Goal: Transaction & Acquisition: Purchase product/service

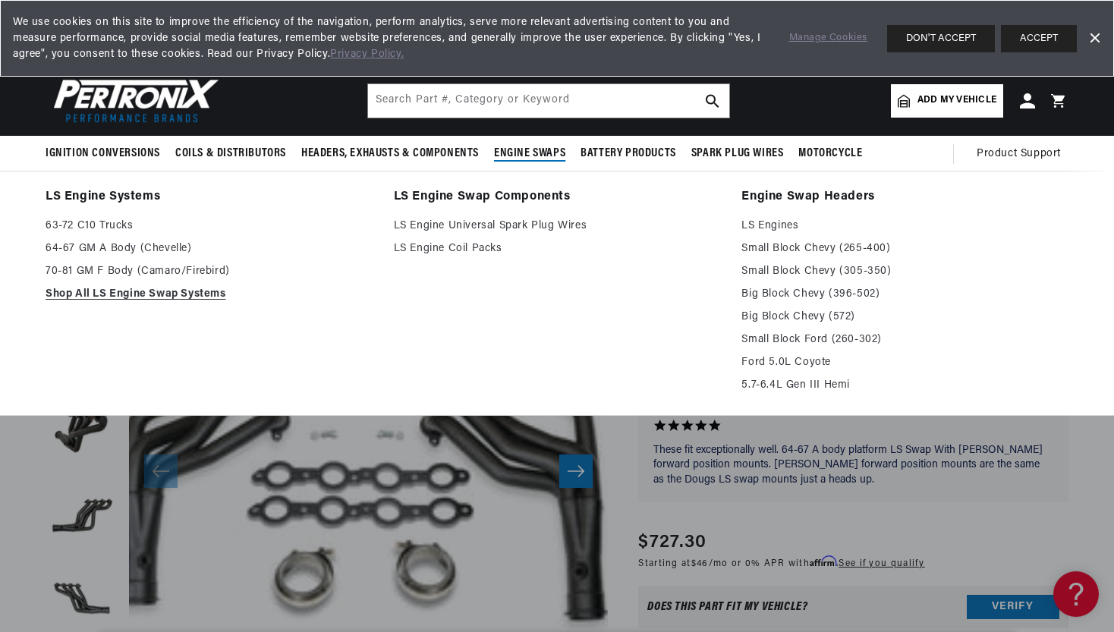
scroll to position [0, 460]
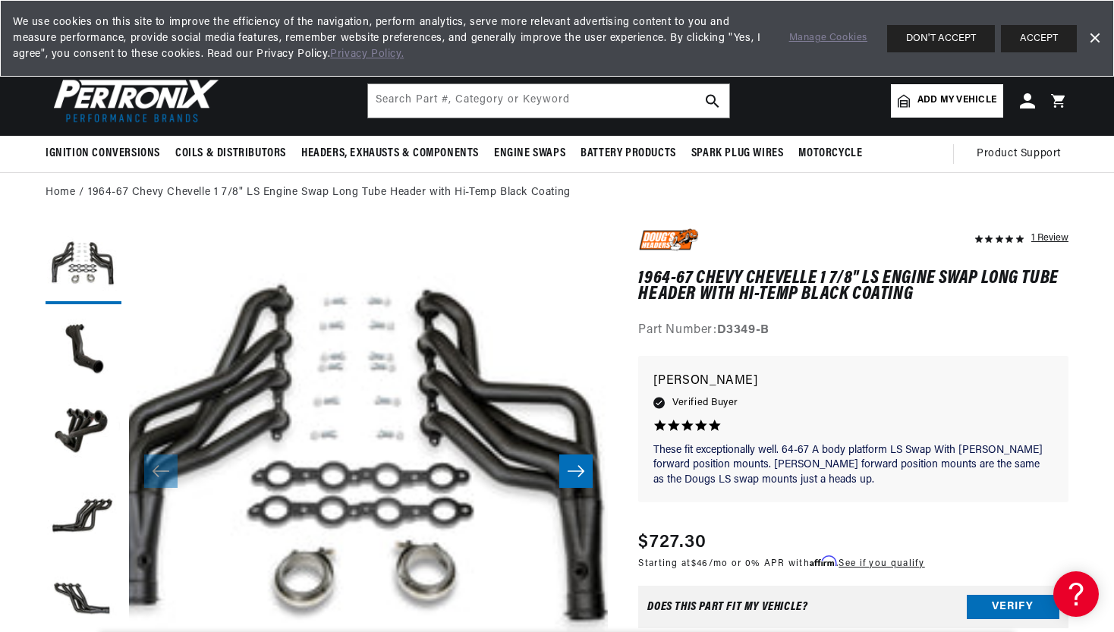
click at [1094, 37] on link "Dismiss Banner" at bounding box center [1094, 38] width 23 height 23
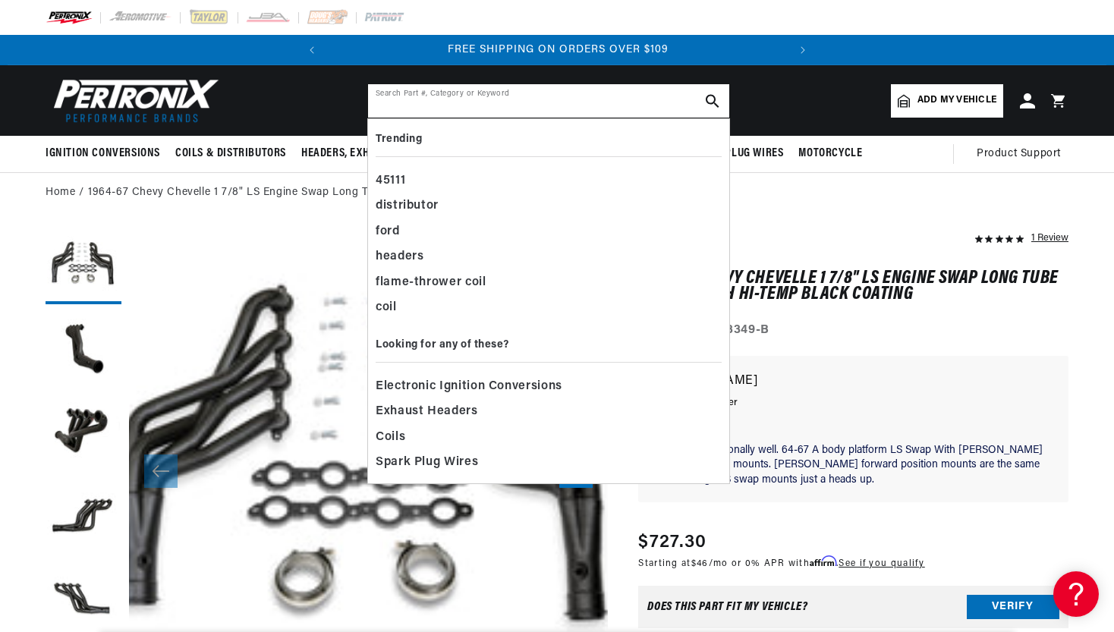
click at [388, 103] on input "text" at bounding box center [548, 100] width 361 height 33
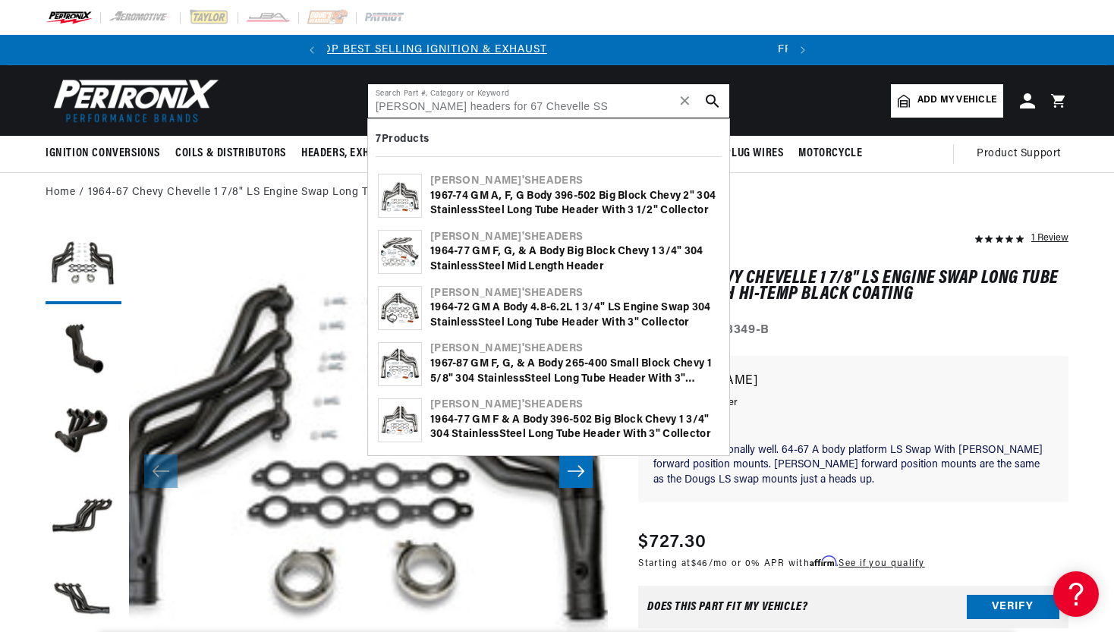
scroll to position [0, 0]
type input "Doug headers for 67 Chevelle SS"
click at [493, 200] on div "1967-74 GM A, F, G Body 396-502 Big Block Chevy 2" 304 Stainle ss Steel Long Tu…" at bounding box center [574, 204] width 289 height 30
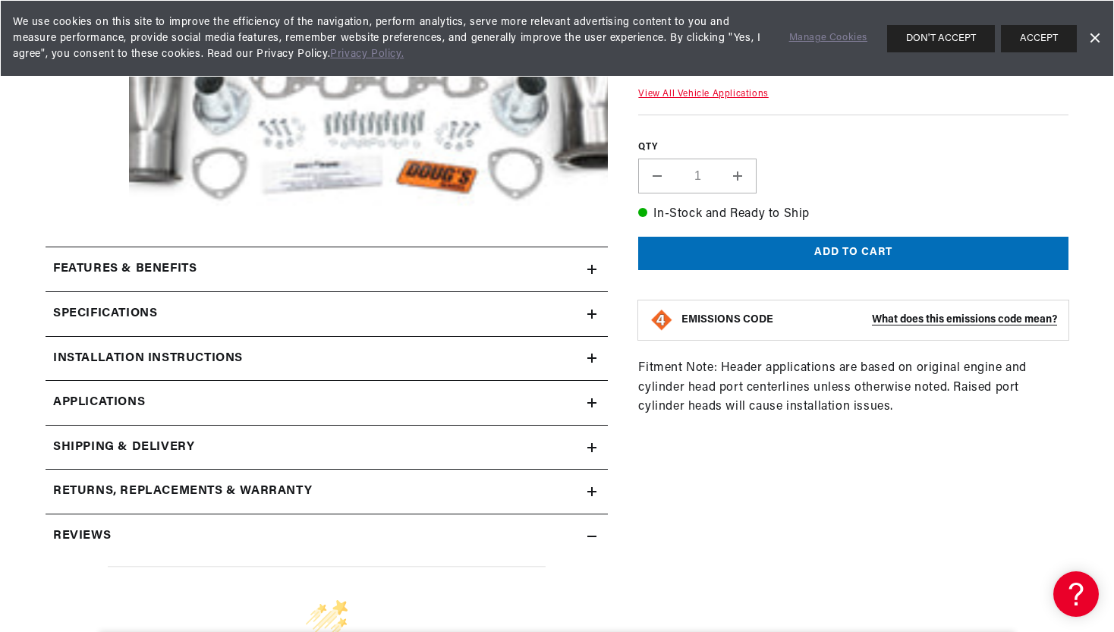
scroll to position [385, 0]
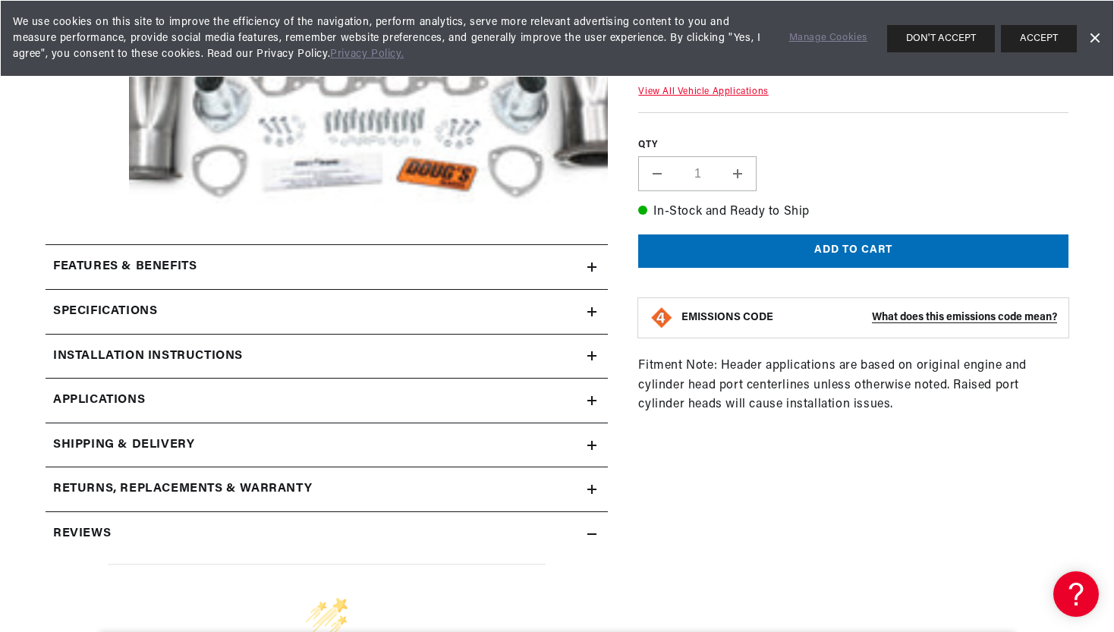
click at [590, 310] on icon at bounding box center [591, 311] width 9 height 9
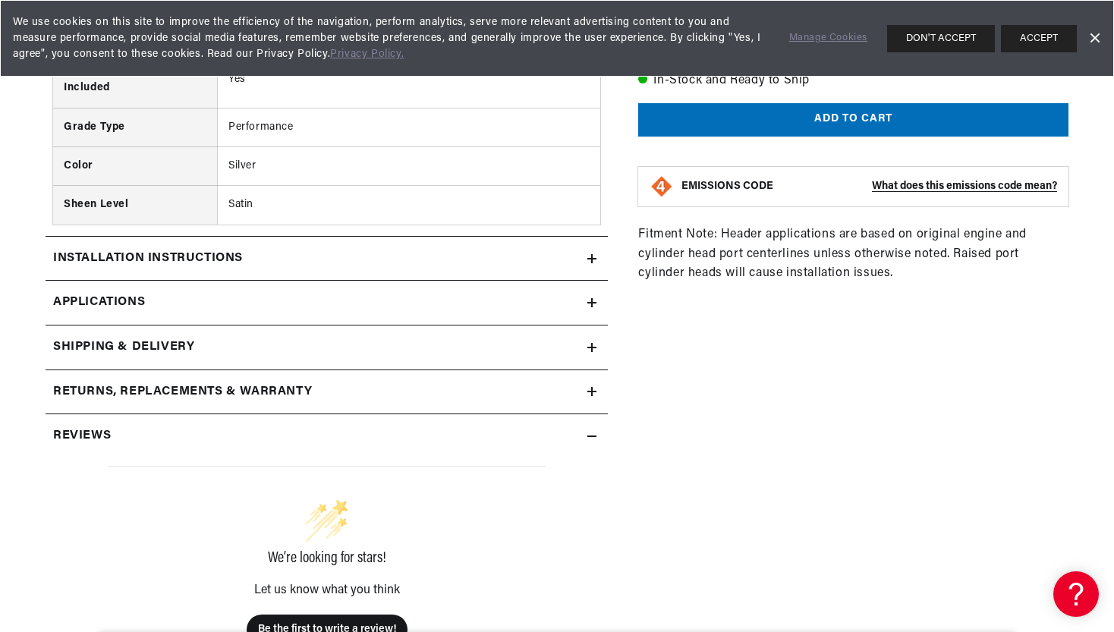
scroll to position [0, 460]
click at [588, 260] on icon at bounding box center [591, 258] width 9 height 9
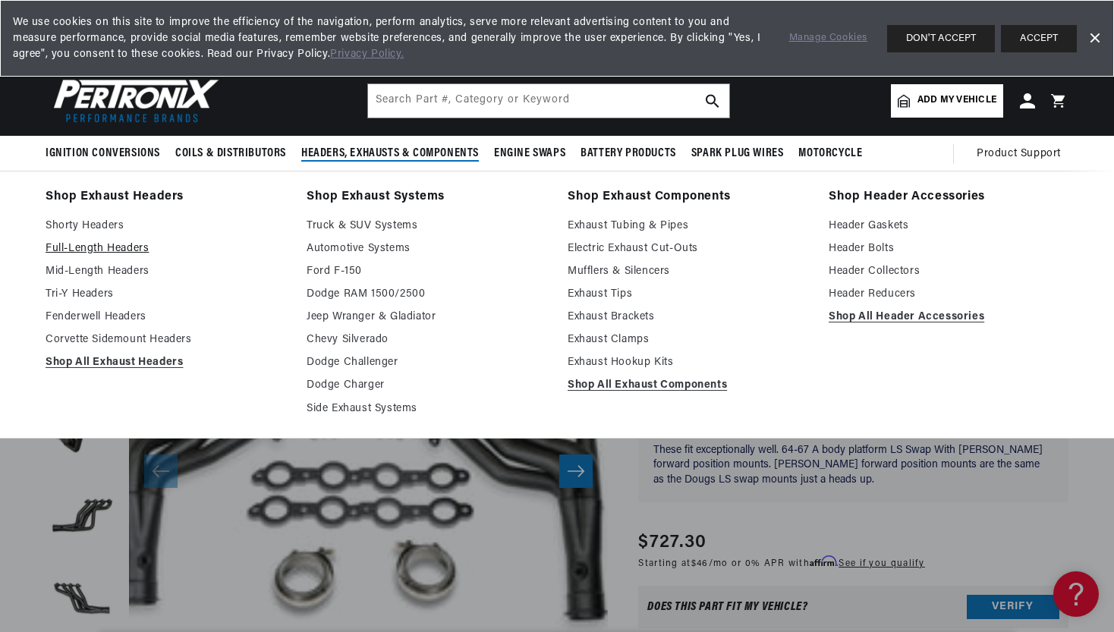
scroll to position [0, 460]
click at [98, 250] on link "Full-Length Headers" at bounding box center [166, 249] width 240 height 18
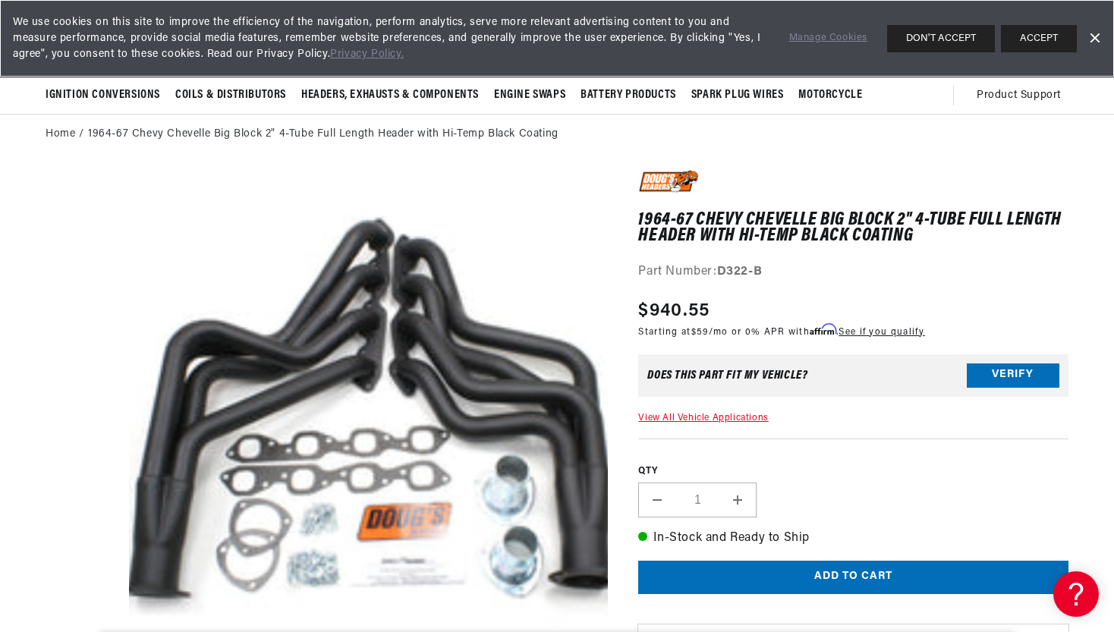
click at [1093, 36] on link "Dismiss Banner" at bounding box center [1094, 38] width 23 height 23
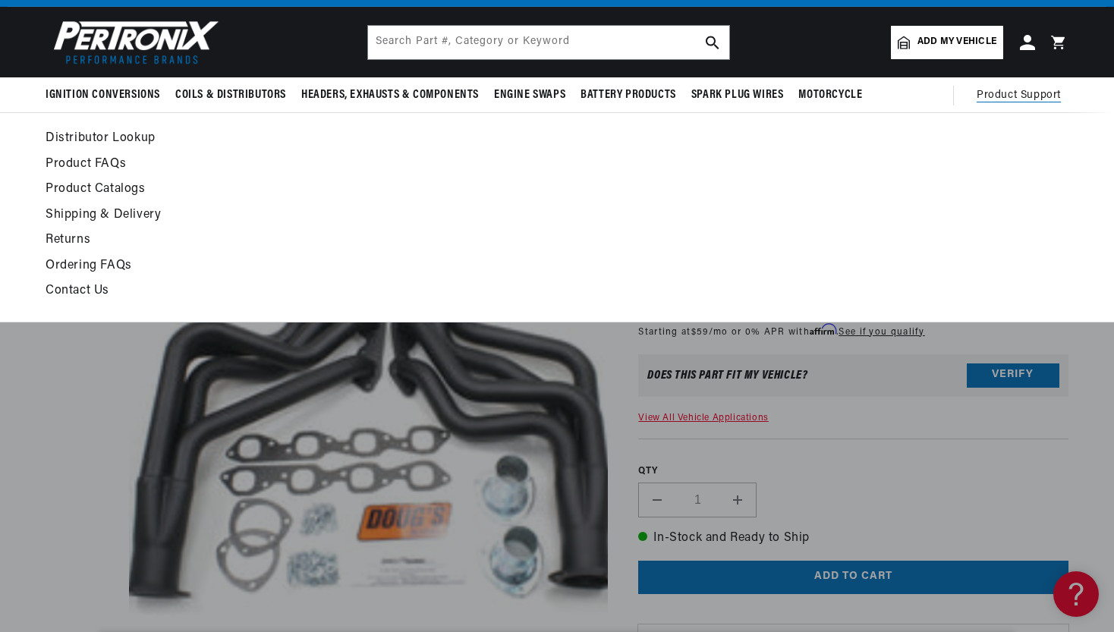
click at [360, 151] on ul "Distributor Lookup Product FAQs Product Catalogs Shipping & Delivery Returns Or…" at bounding box center [419, 215] width 746 height 174
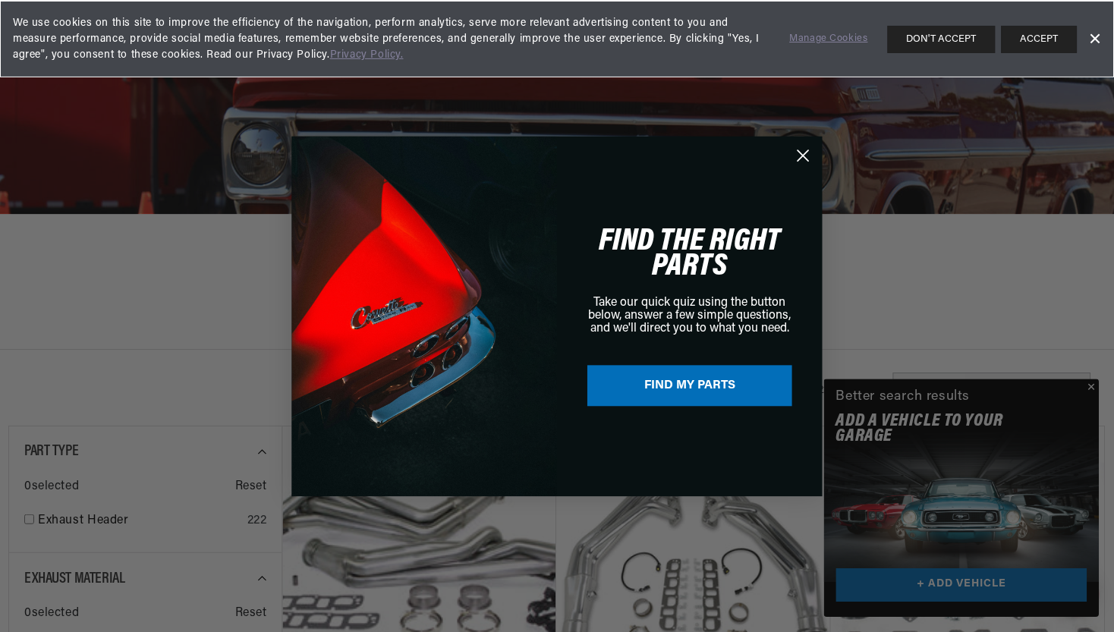
scroll to position [0, 460]
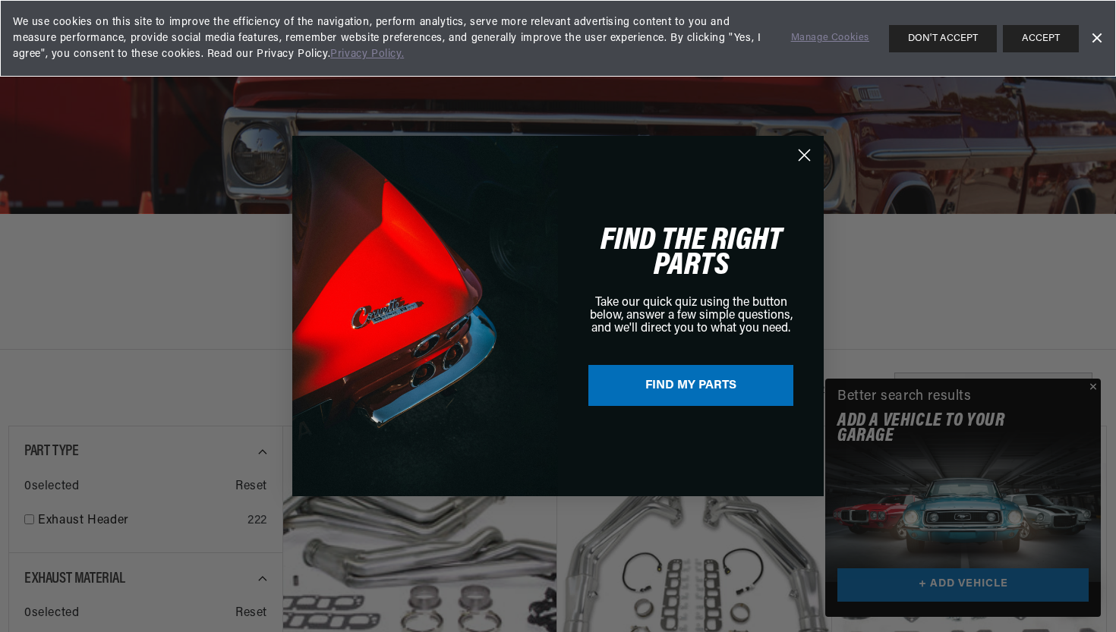
click at [1092, 385] on div "Close dialog FIND THE RIGHT PARTS Take our quick quiz using the button below, a…" at bounding box center [558, 316] width 1116 height 632
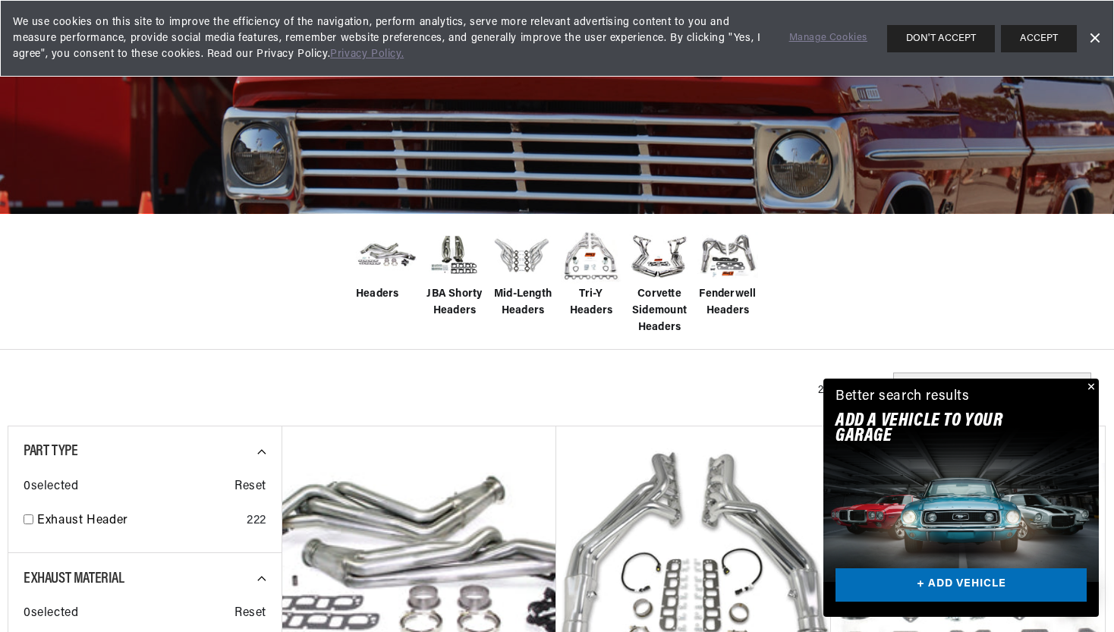
click at [1091, 385] on button "Close" at bounding box center [1090, 388] width 18 height 18
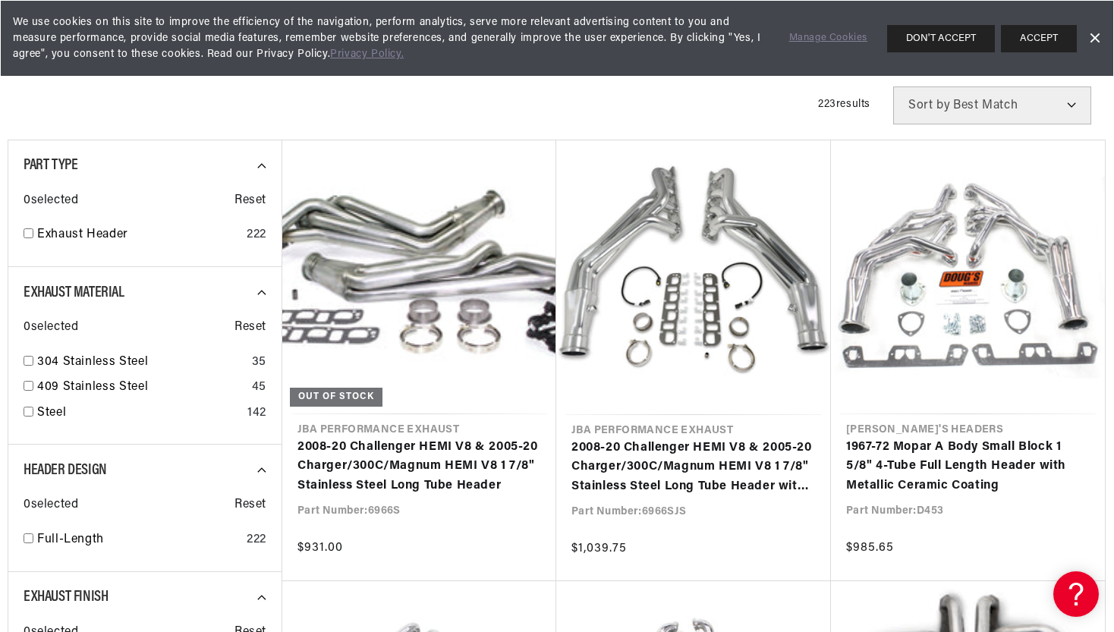
scroll to position [473, 0]
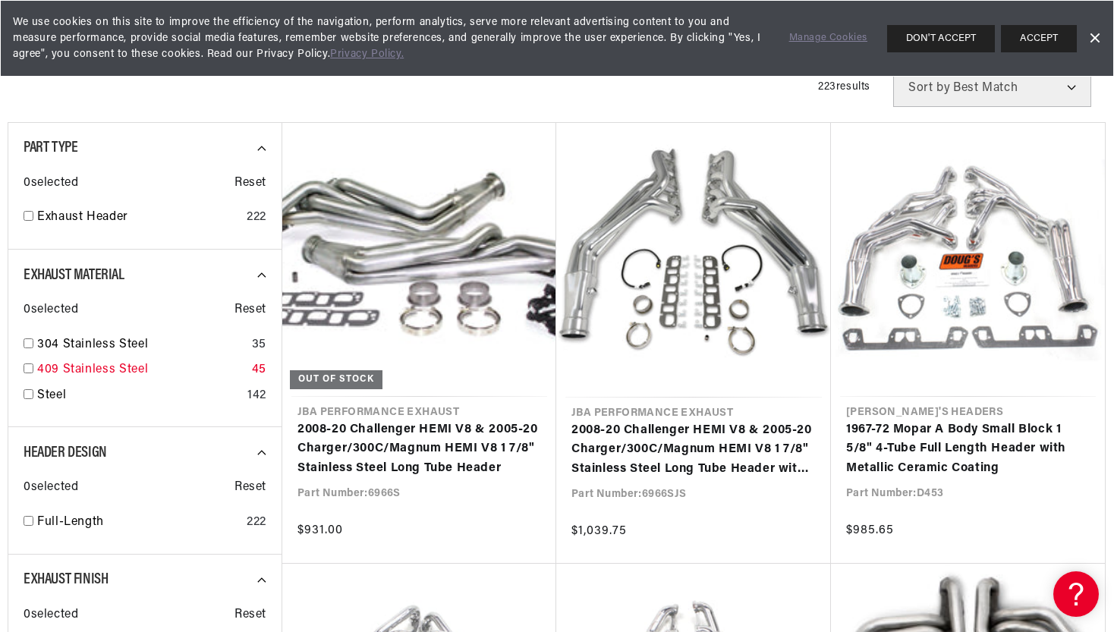
click at [30, 370] on input "checkbox" at bounding box center [29, 369] width 10 height 10
checkbox input "true"
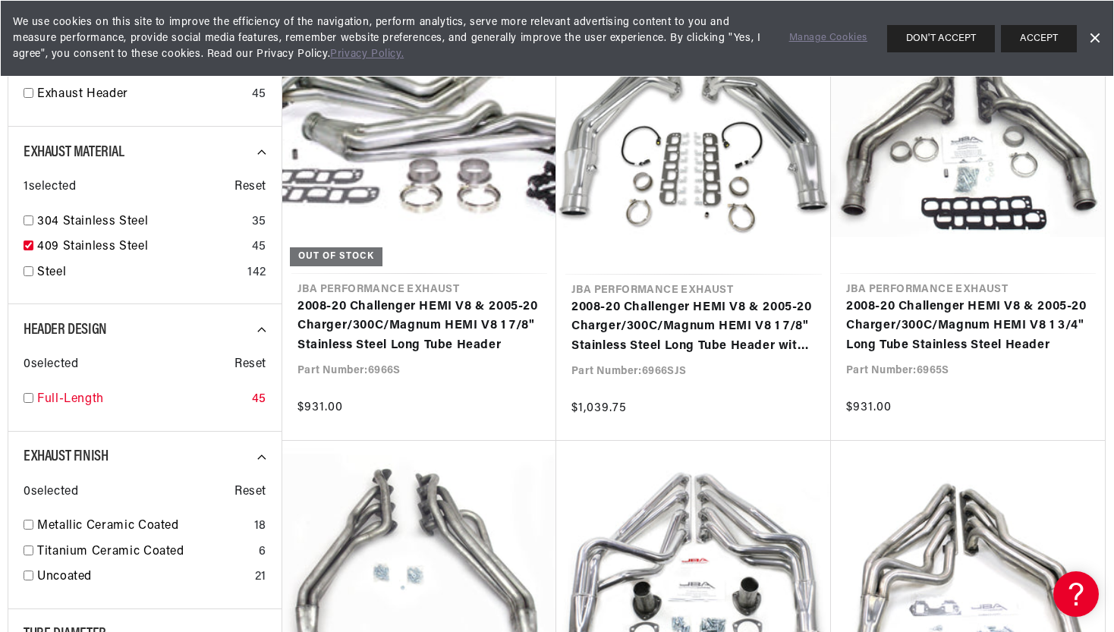
click at [30, 400] on input "checkbox" at bounding box center [29, 398] width 10 height 10
checkbox input "true"
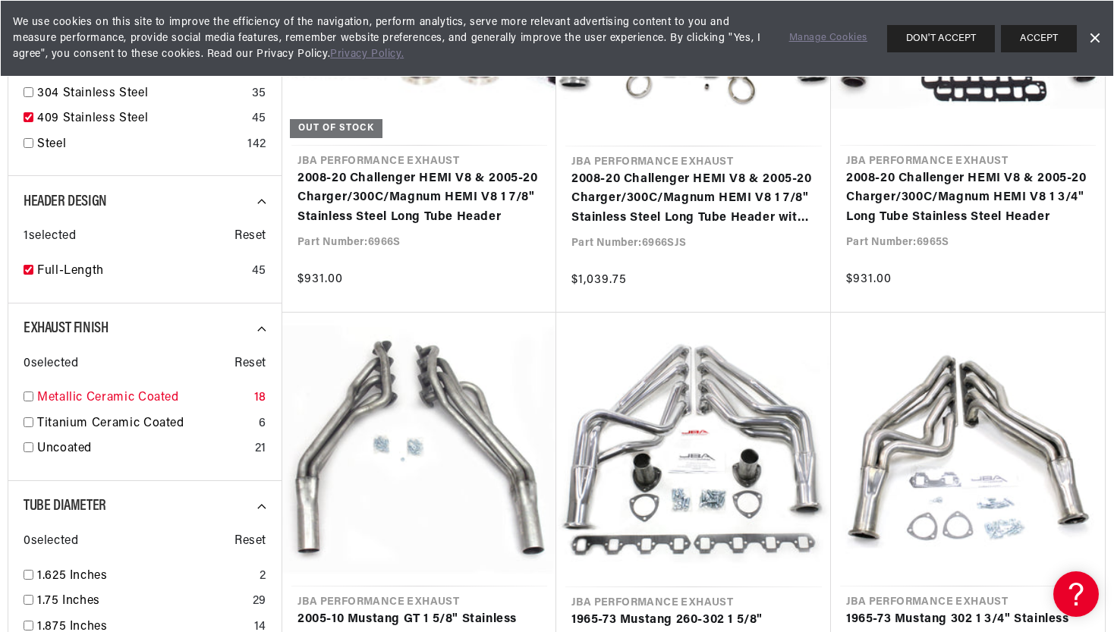
scroll to position [0, 460]
click at [30, 395] on input "checkbox" at bounding box center [29, 397] width 10 height 10
checkbox input "true"
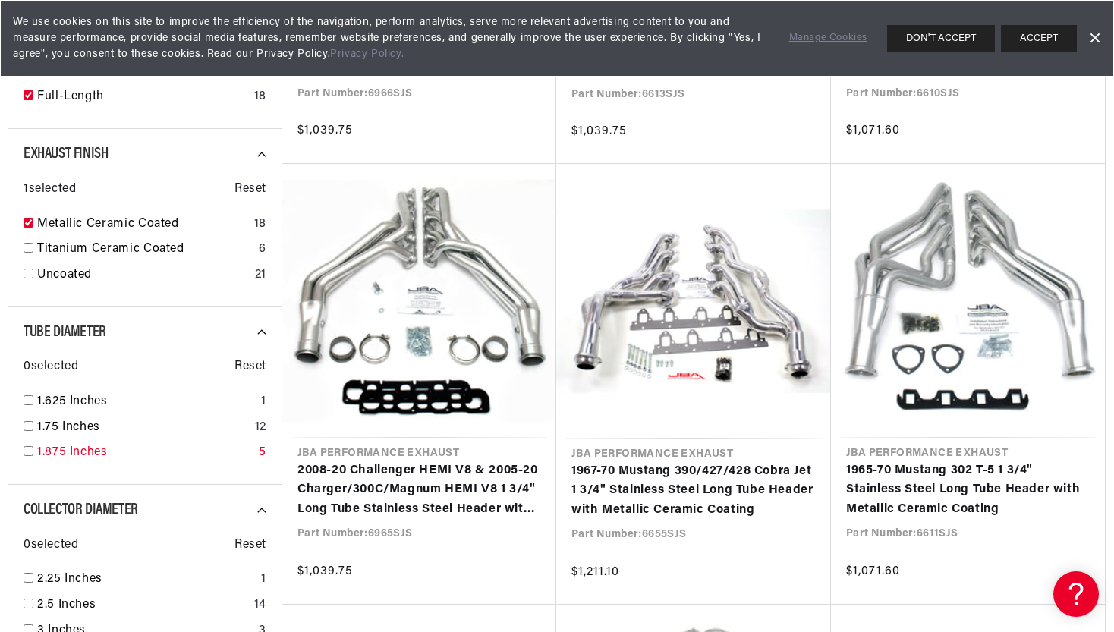
click at [28, 455] on input "checkbox" at bounding box center [29, 451] width 10 height 10
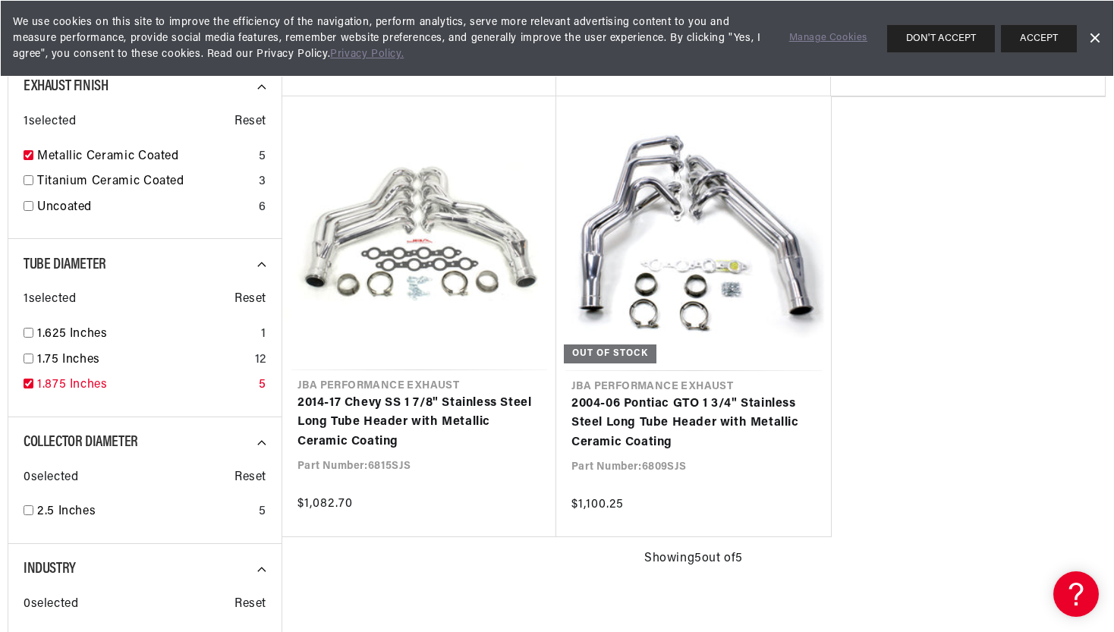
click at [33, 389] on div "1.875 Inches 5" at bounding box center [145, 389] width 243 height 26
checkbox input "false"
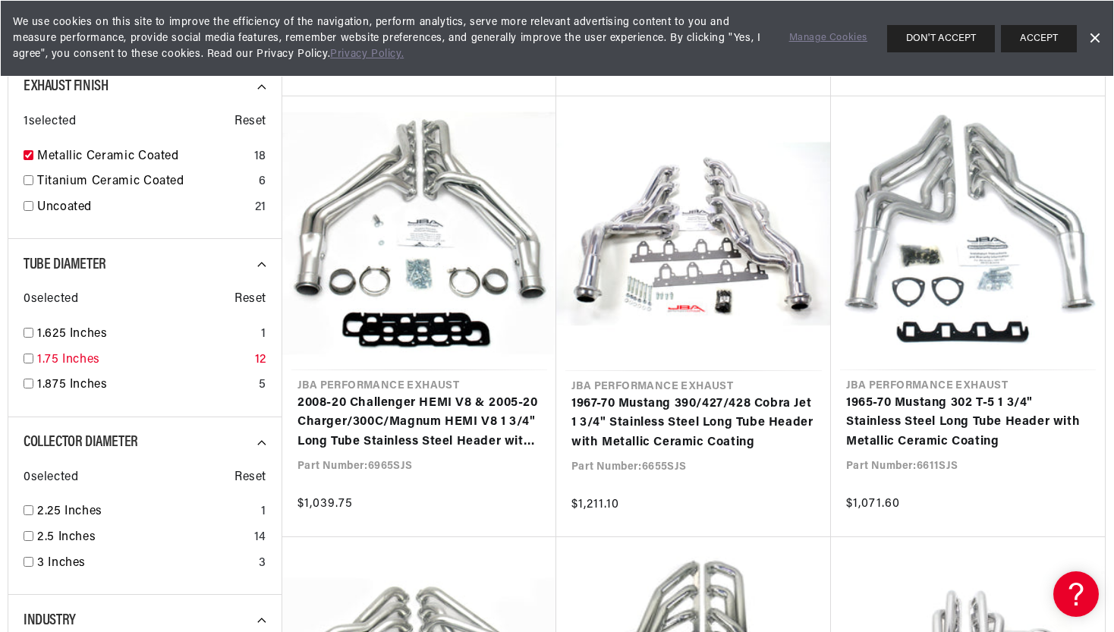
click at [30, 360] on input "checkbox" at bounding box center [29, 359] width 10 height 10
checkbox input "true"
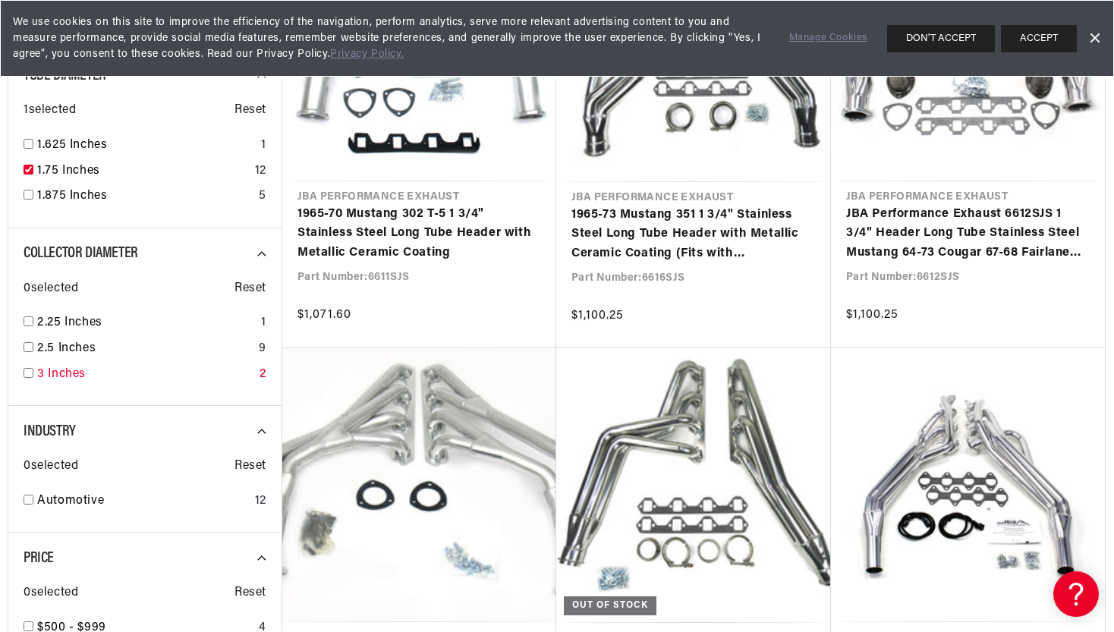
click at [28, 374] on input "checkbox" at bounding box center [29, 373] width 10 height 10
checkbox input "true"
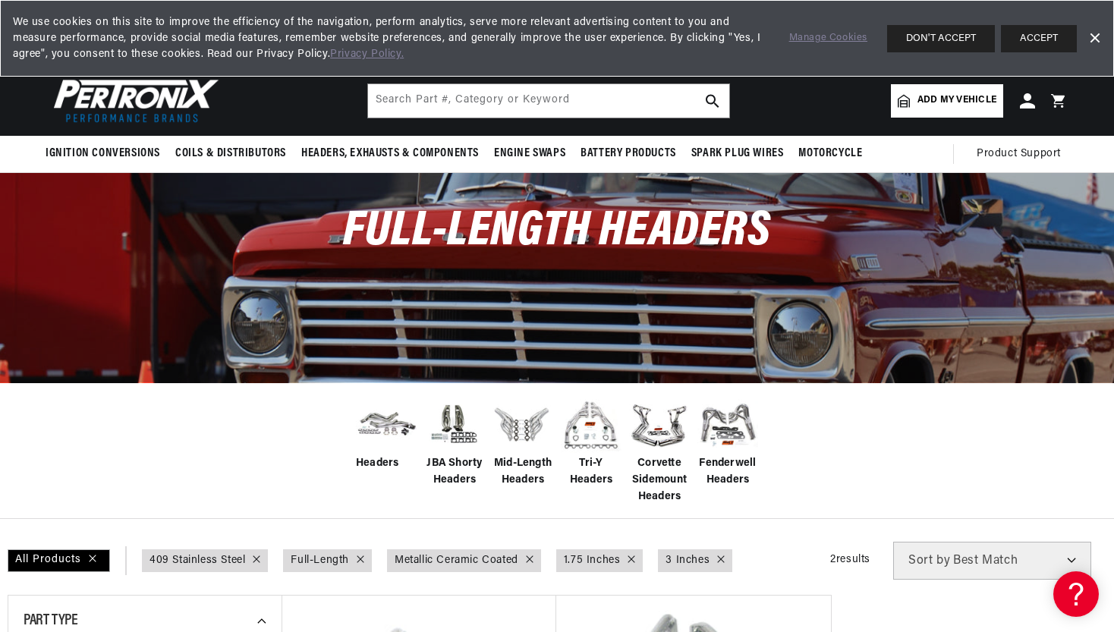
click at [1094, 36] on link "Dismiss Banner" at bounding box center [1094, 38] width 23 height 23
